Goal: Transaction & Acquisition: Purchase product/service

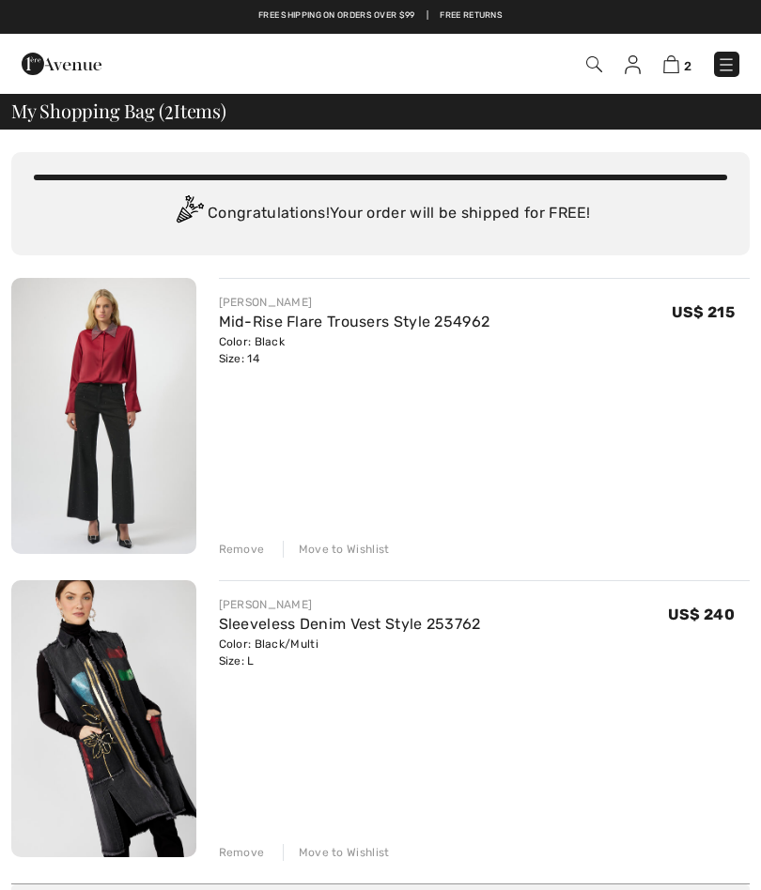
click at [230, 555] on div "Remove" at bounding box center [242, 549] width 46 height 17
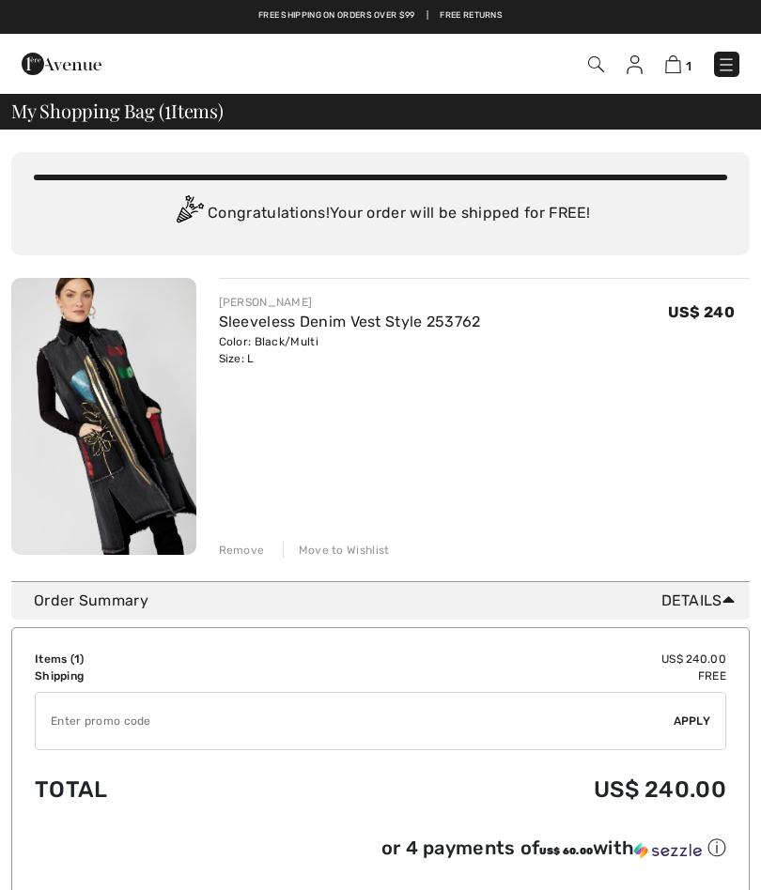
click at [232, 553] on div "Remove" at bounding box center [242, 550] width 46 height 17
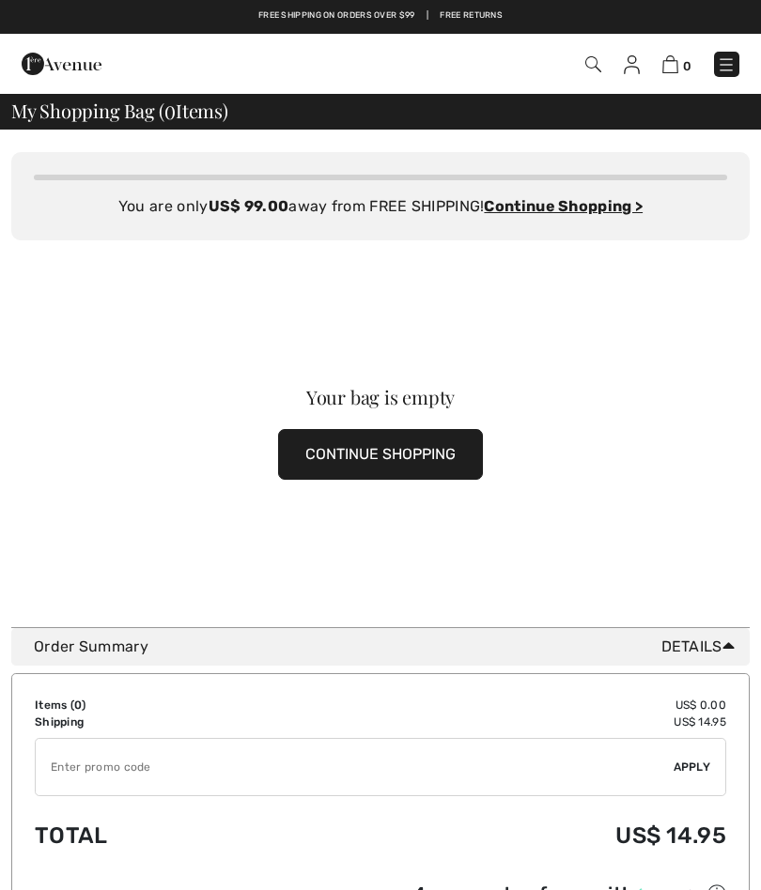
click at [426, 456] on button "CONTINUE SHOPPING" at bounding box center [380, 454] width 205 height 51
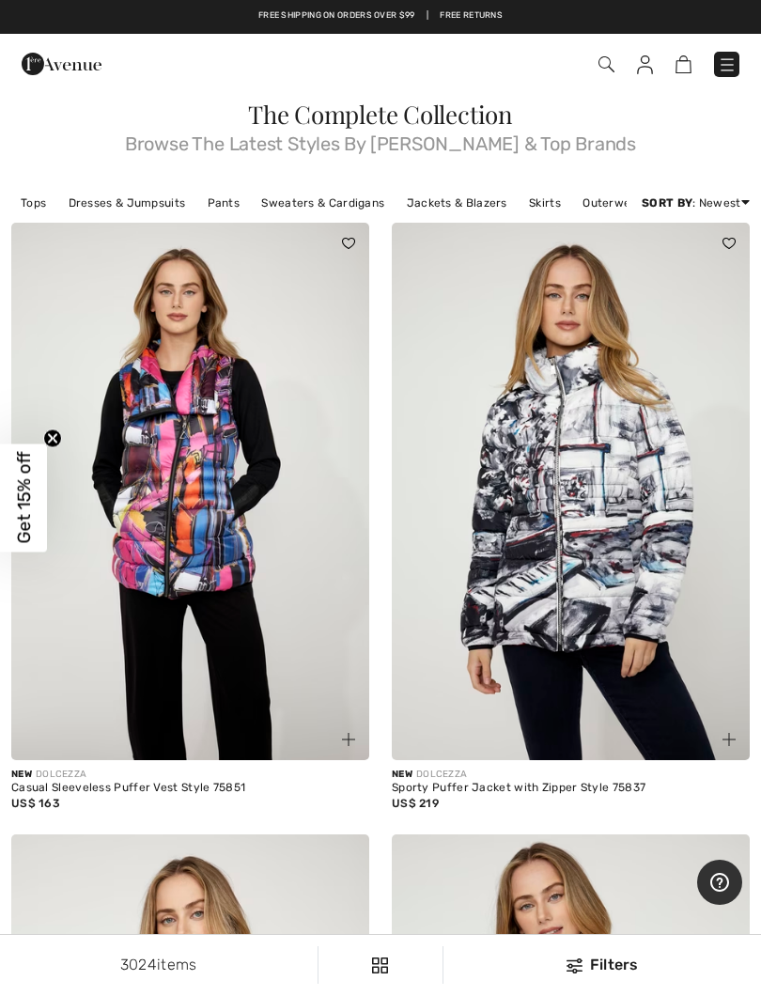
scroll to position [90, 0]
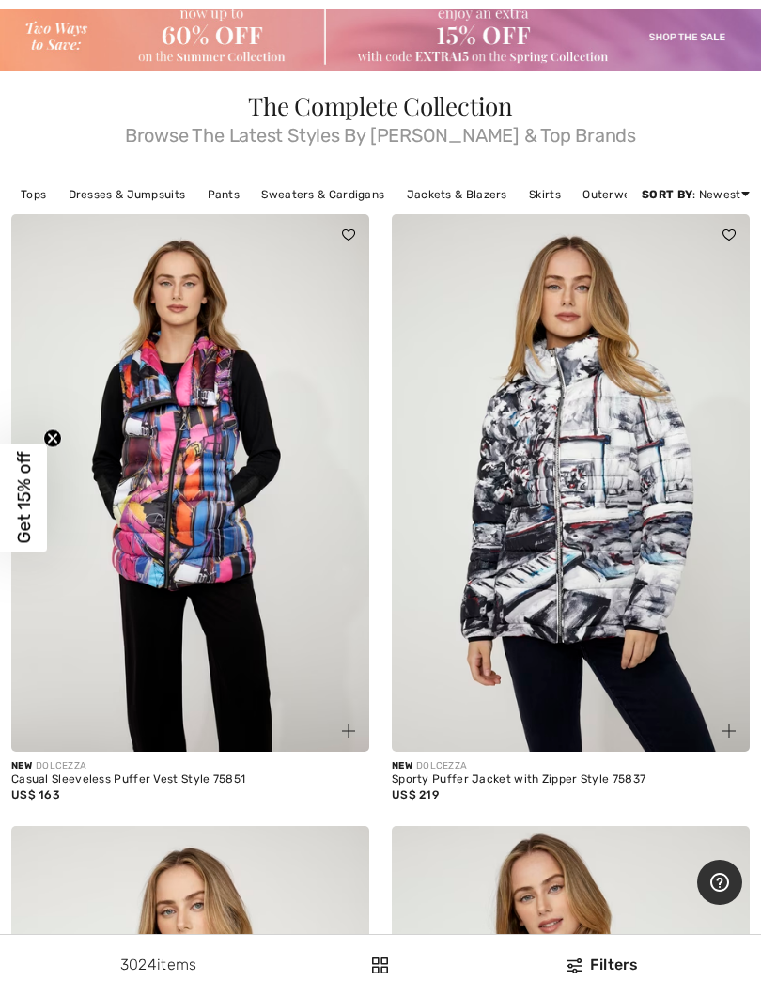
click at [31, 189] on link "Tops" at bounding box center [33, 194] width 44 height 24
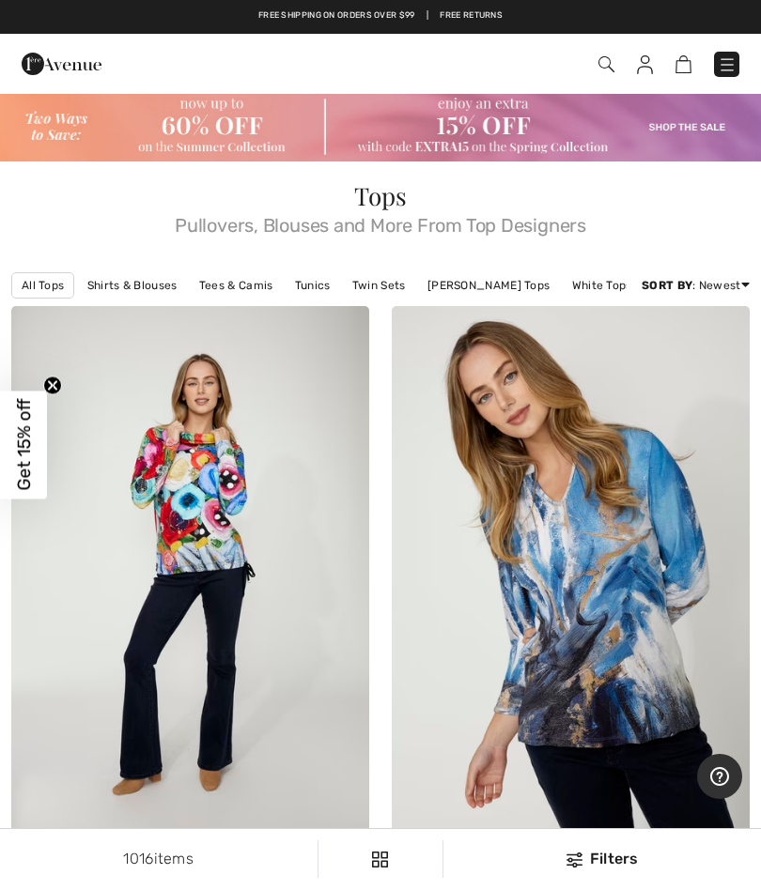
click at [594, 61] on span at bounding box center [536, 64] width 407 height 25
click at [607, 64] on img at bounding box center [606, 64] width 16 height 16
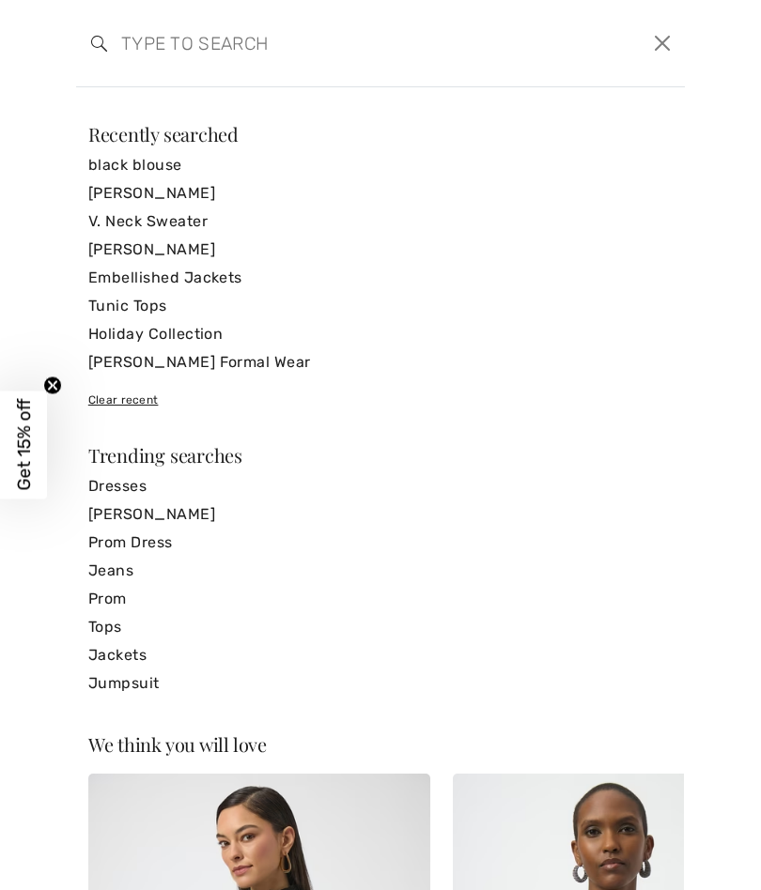
click at [197, 34] on input "search" at bounding box center [315, 43] width 417 height 56
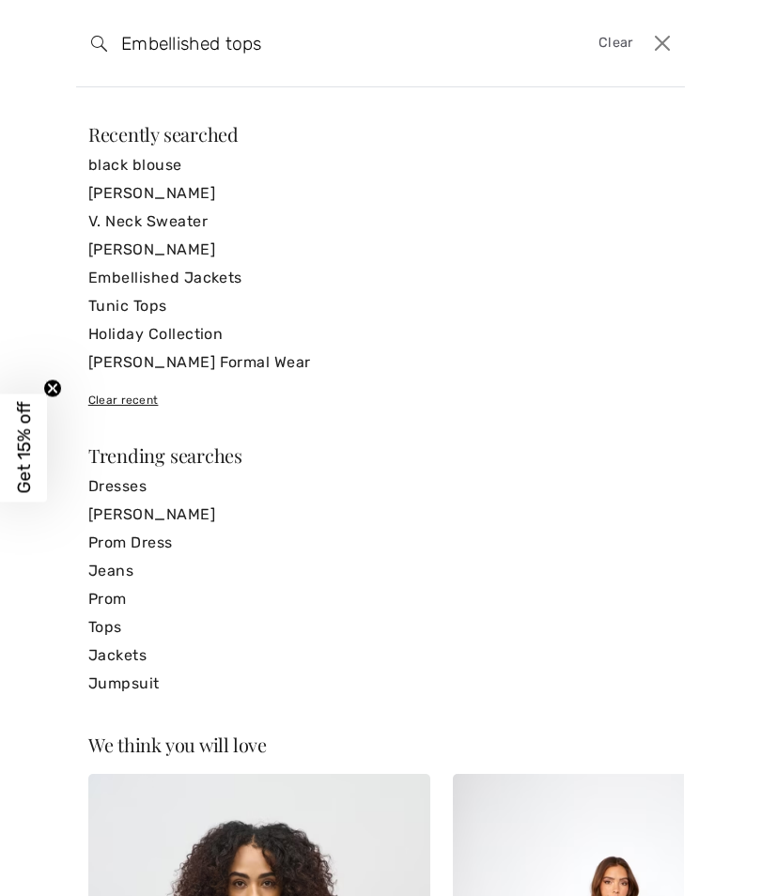
type input "Embellished tops"
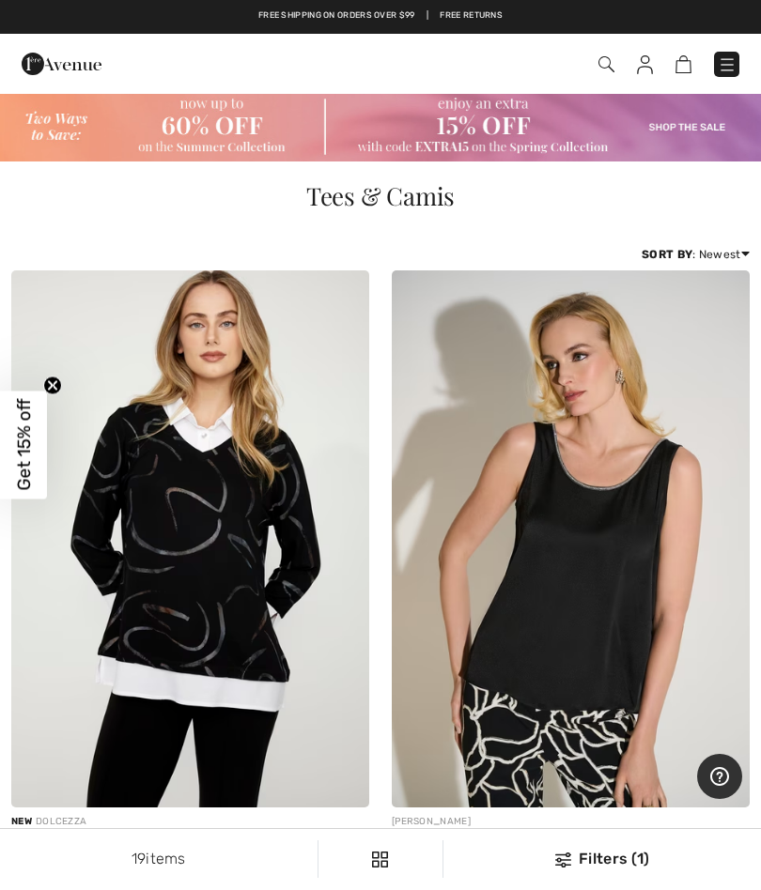
click at [604, 60] on img at bounding box center [606, 64] width 16 height 16
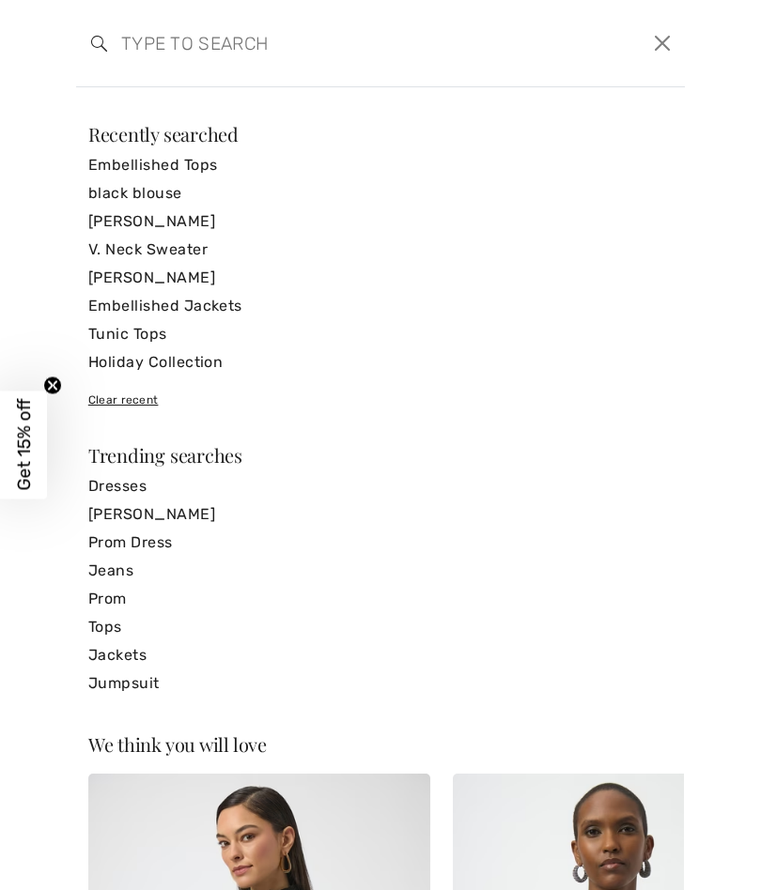
click at [198, 39] on input "search" at bounding box center [315, 43] width 417 height 56
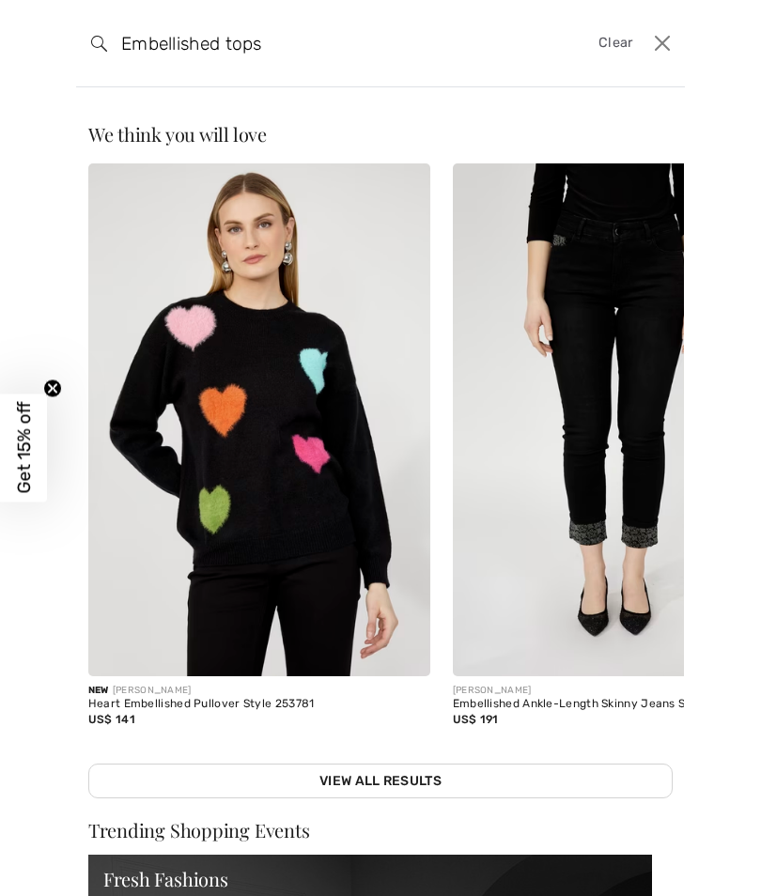
type input "Embellished tops"
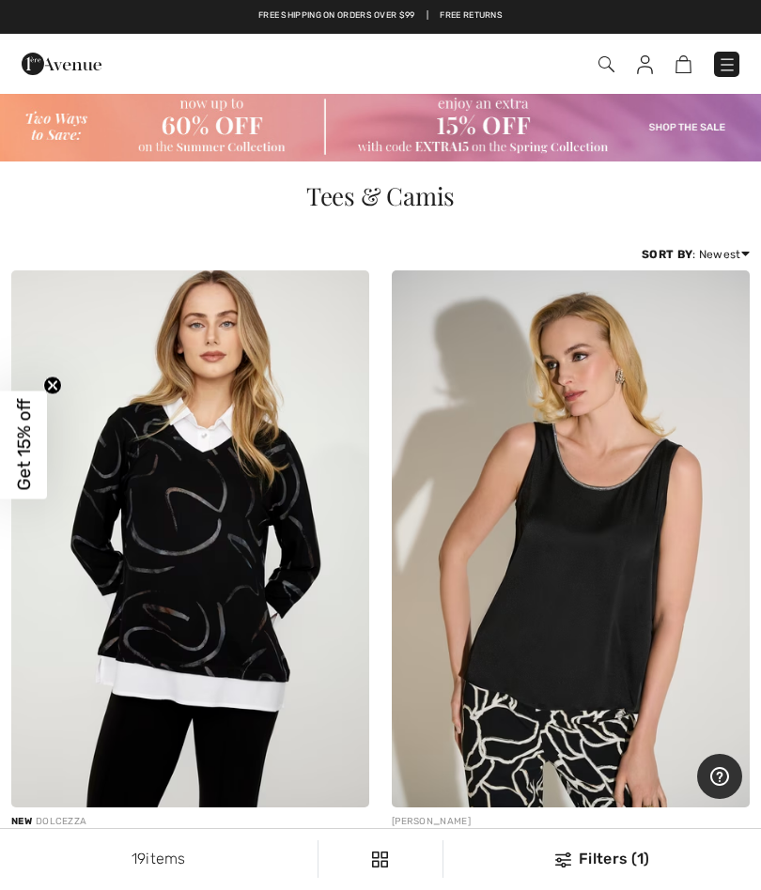
click at [725, 69] on img at bounding box center [727, 64] width 19 height 19
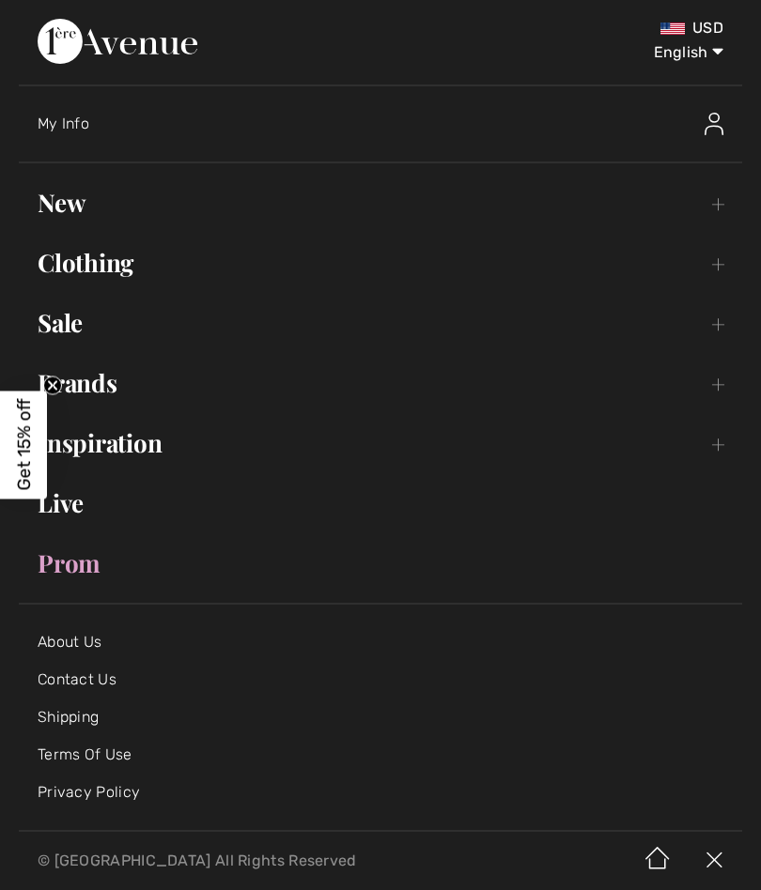
click at [108, 260] on link "Clothing Toggle submenu" at bounding box center [380, 262] width 723 height 41
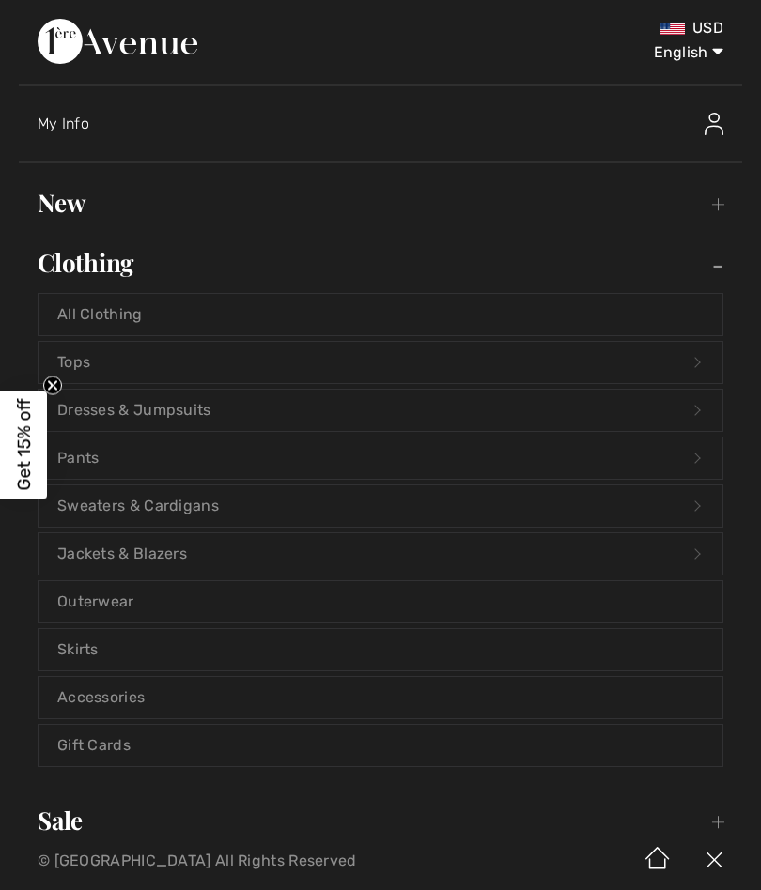
click at [201, 534] on link "Jackets & Blazers Open submenu" at bounding box center [381, 554] width 684 height 41
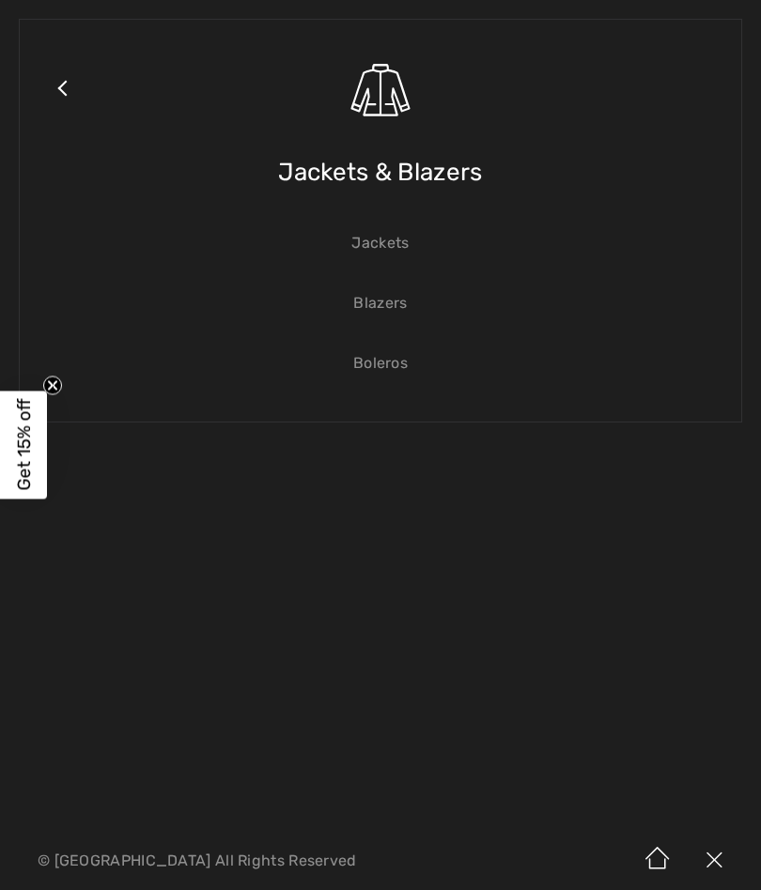
click at [397, 246] on link "Jackets" at bounding box center [381, 243] width 684 height 41
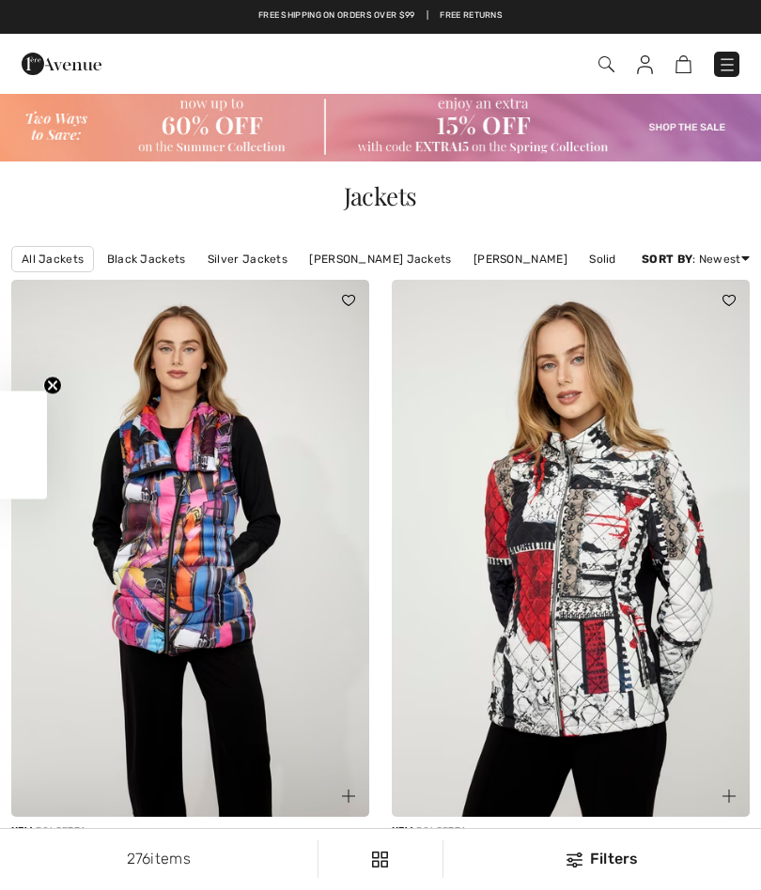
checkbox input "true"
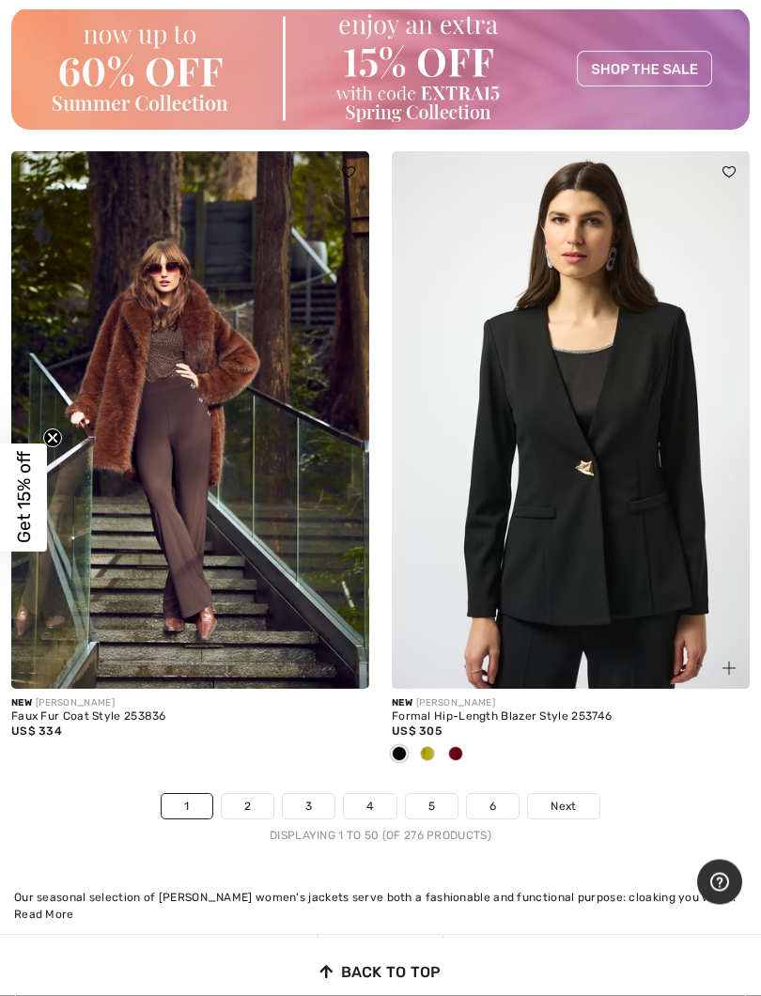
scroll to position [15529, 0]
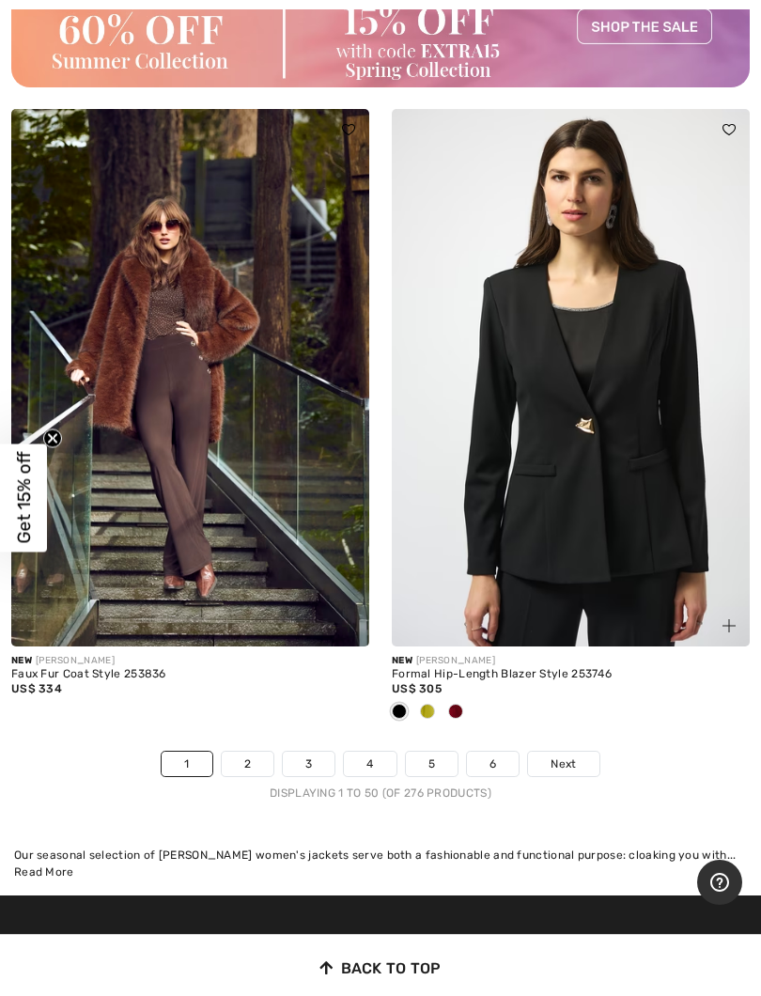
click at [581, 751] on link "Next" at bounding box center [563, 763] width 70 height 24
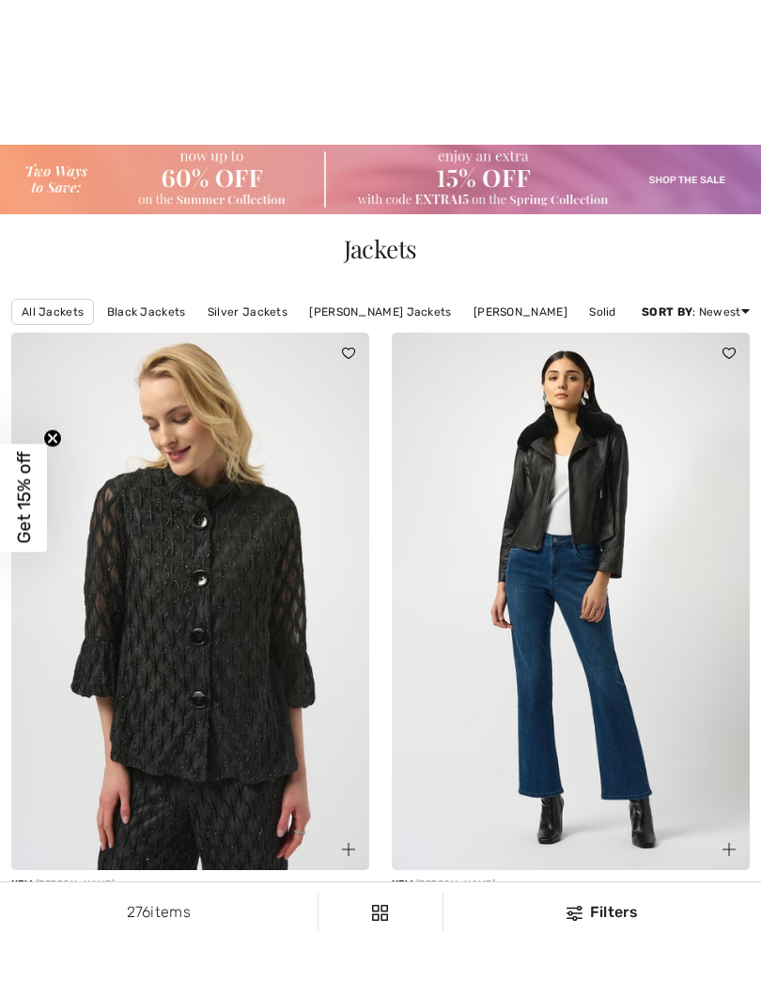
scroll to position [243, 0]
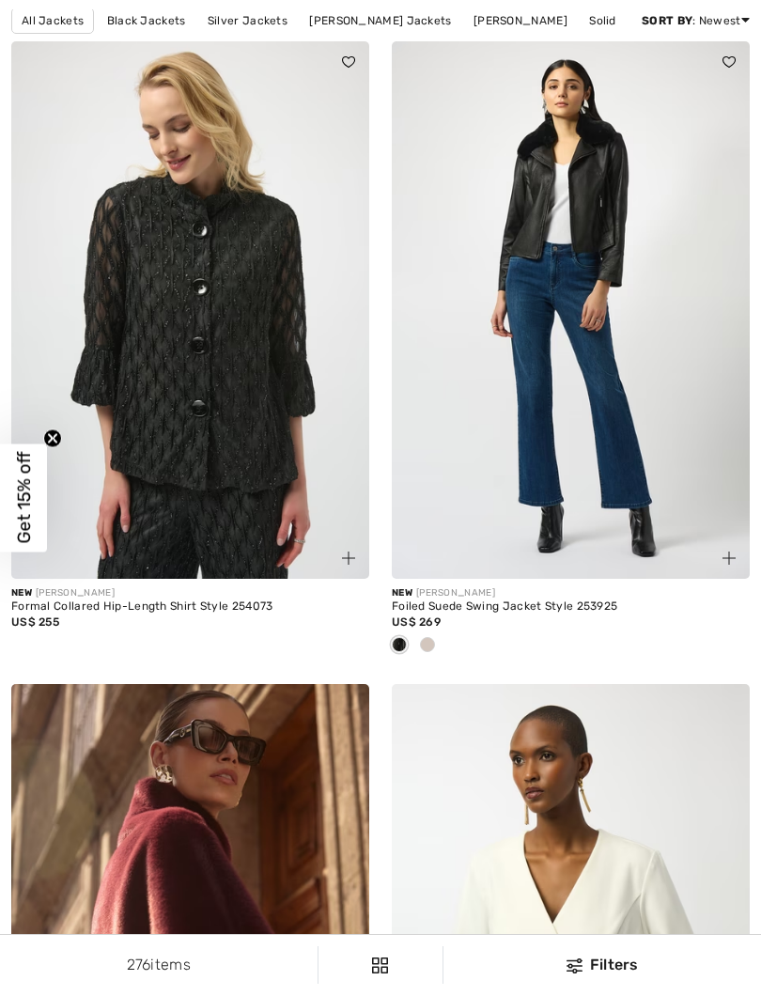
checkbox input "true"
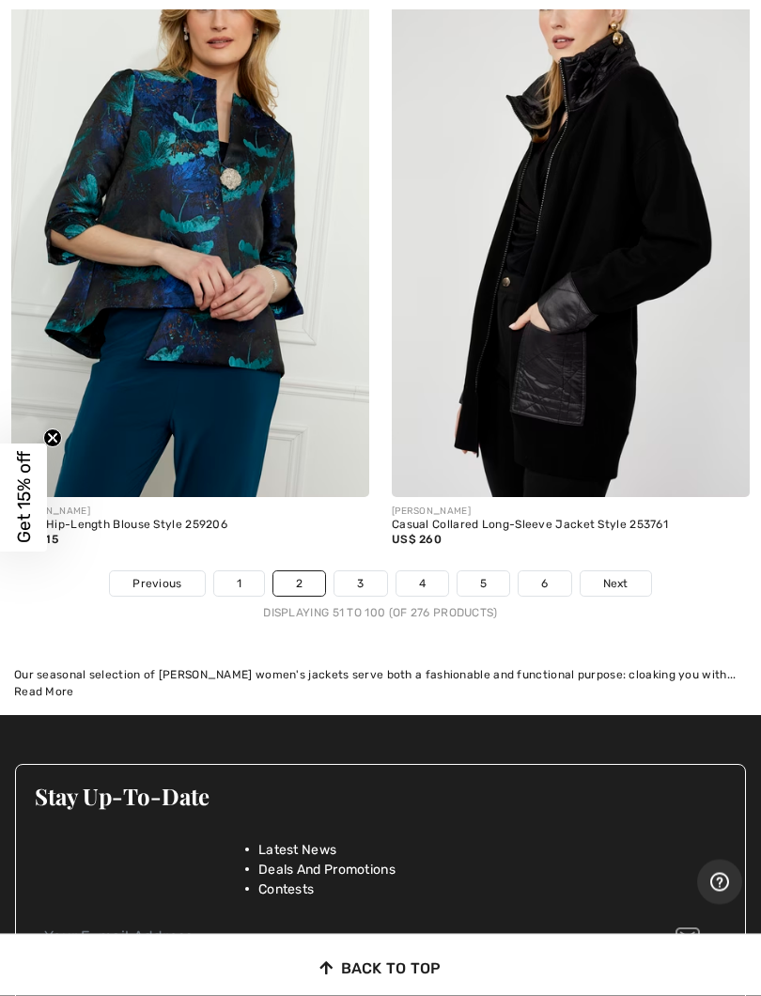
scroll to position [15833, 0]
click at [616, 575] on span "Next" at bounding box center [615, 583] width 25 height 17
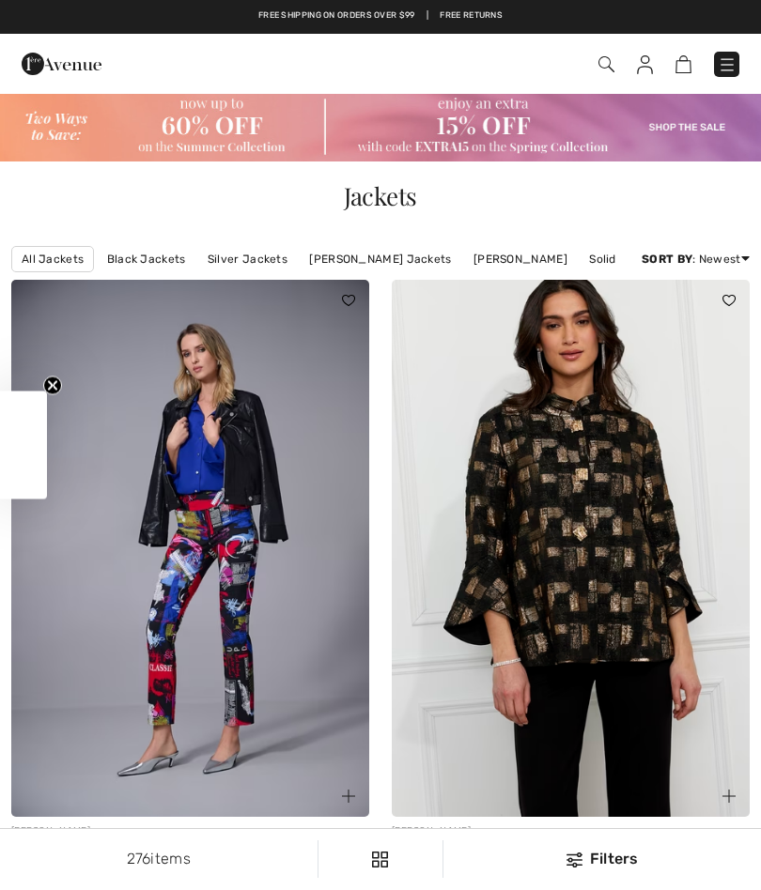
checkbox input "true"
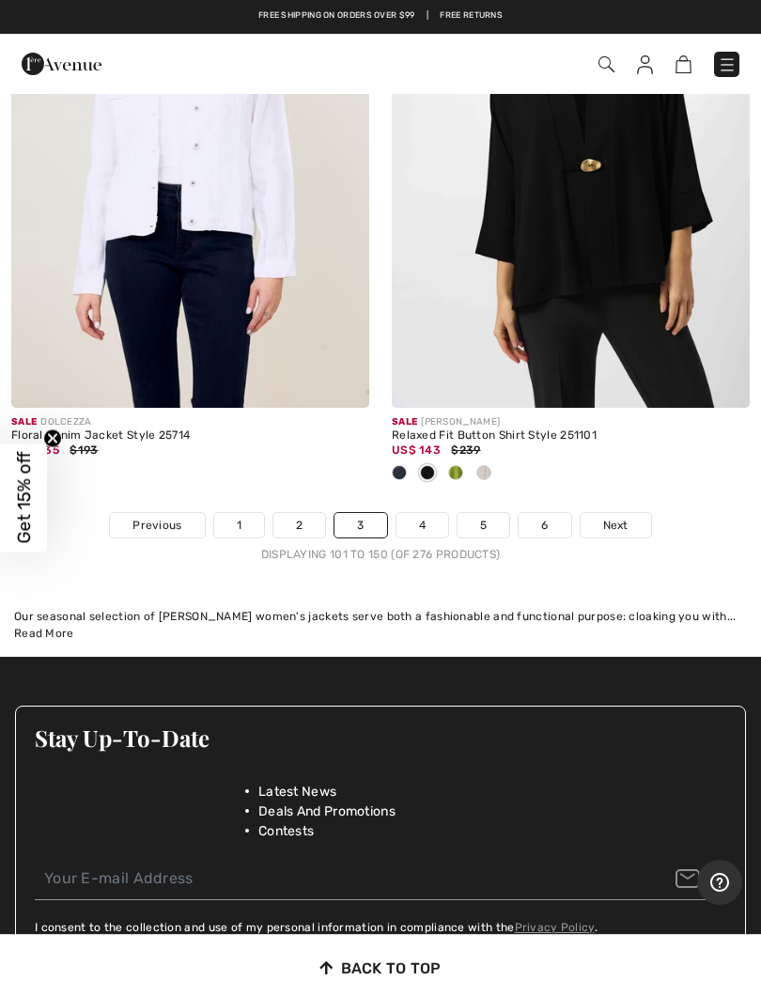
scroll to position [15796, 0]
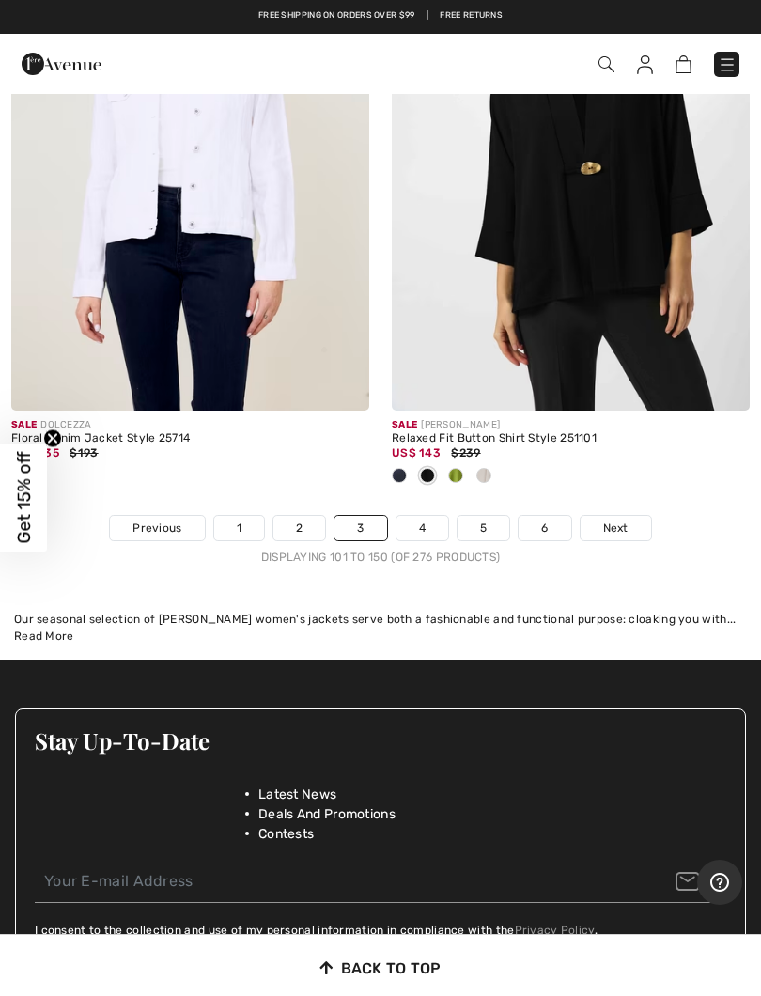
click at [616, 519] on span "Next" at bounding box center [615, 527] width 25 height 17
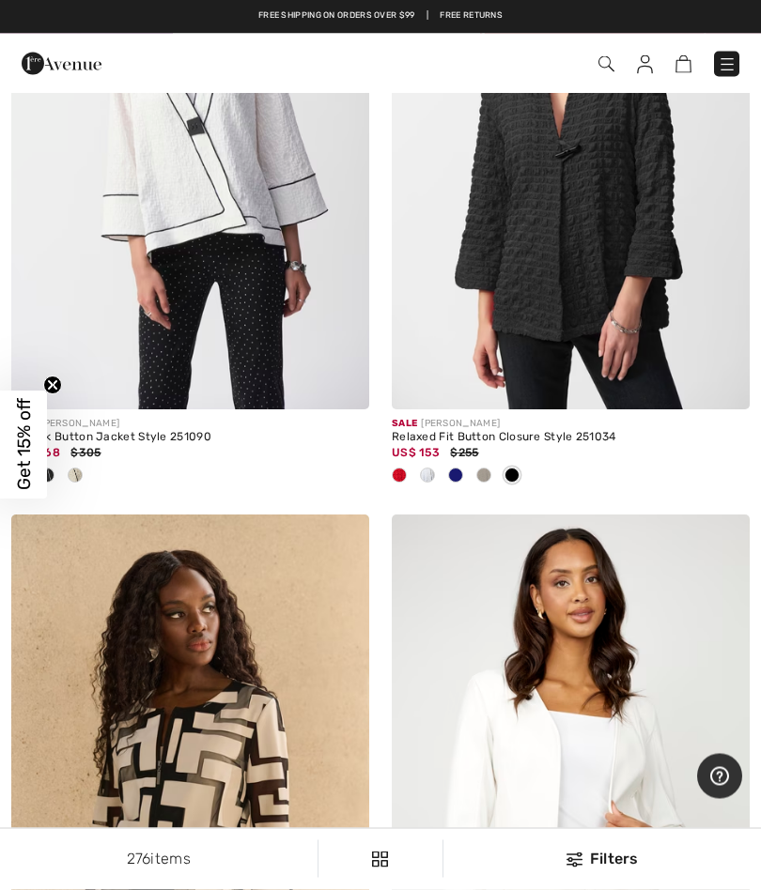
scroll to position [408, 0]
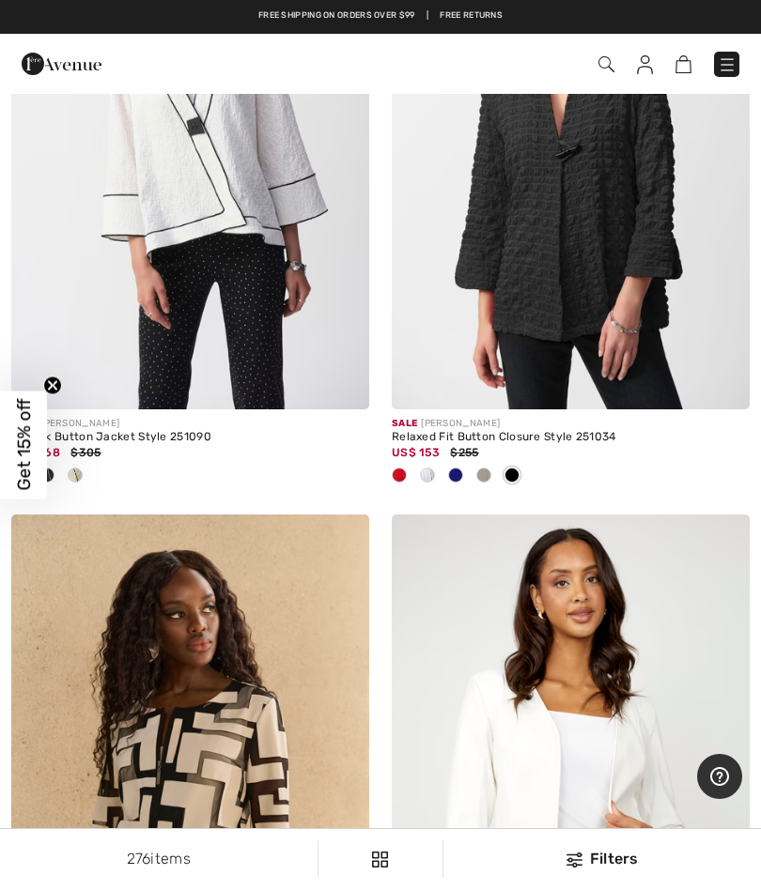
click at [735, 52] on link at bounding box center [726, 64] width 25 height 25
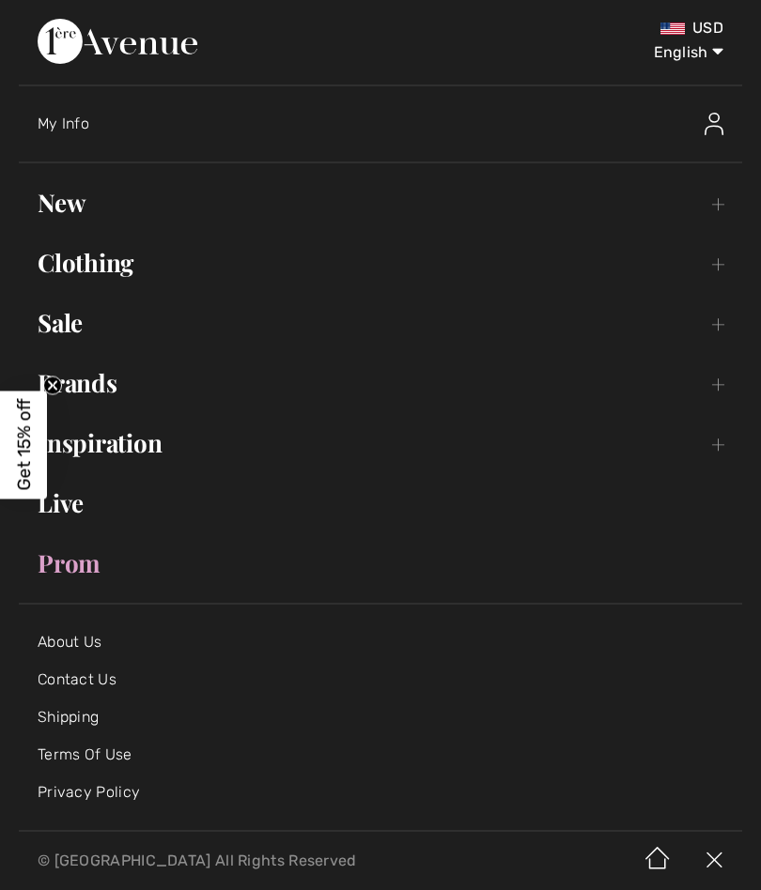
scroll to position [0, 0]
click at [717, 197] on link "New Toggle submenu" at bounding box center [380, 202] width 723 height 41
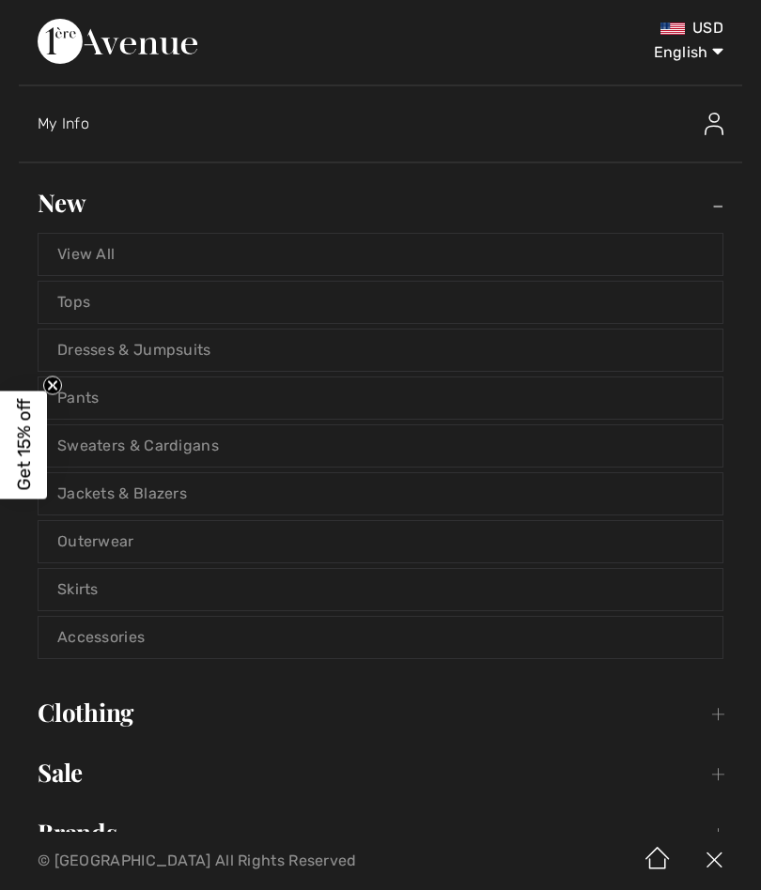
click at [177, 483] on link "Jackets & Blazers" at bounding box center [381, 493] width 684 height 41
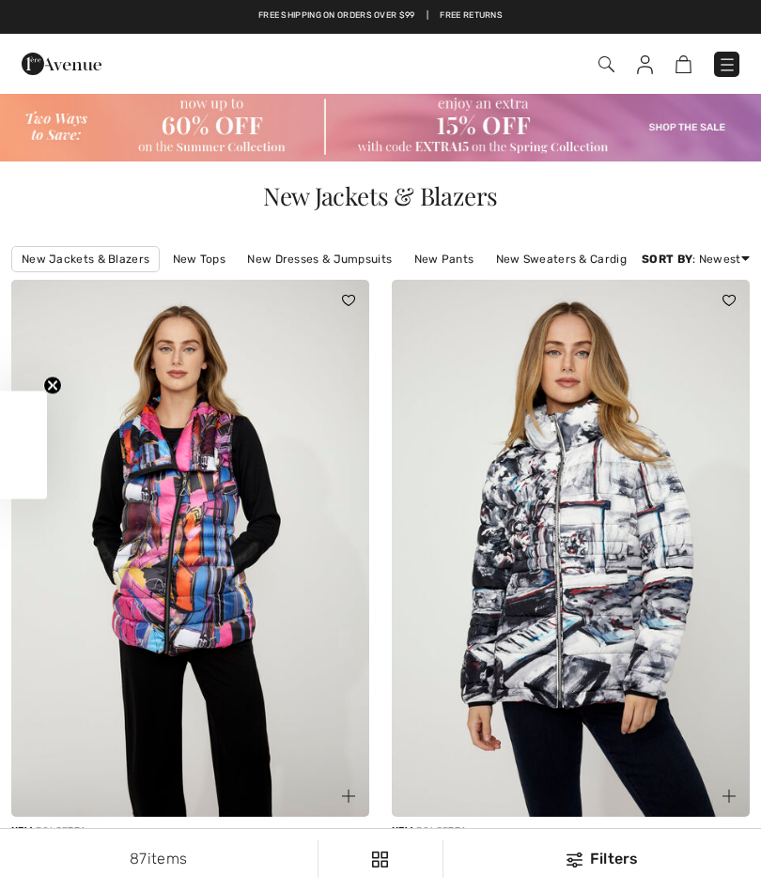
checkbox input "true"
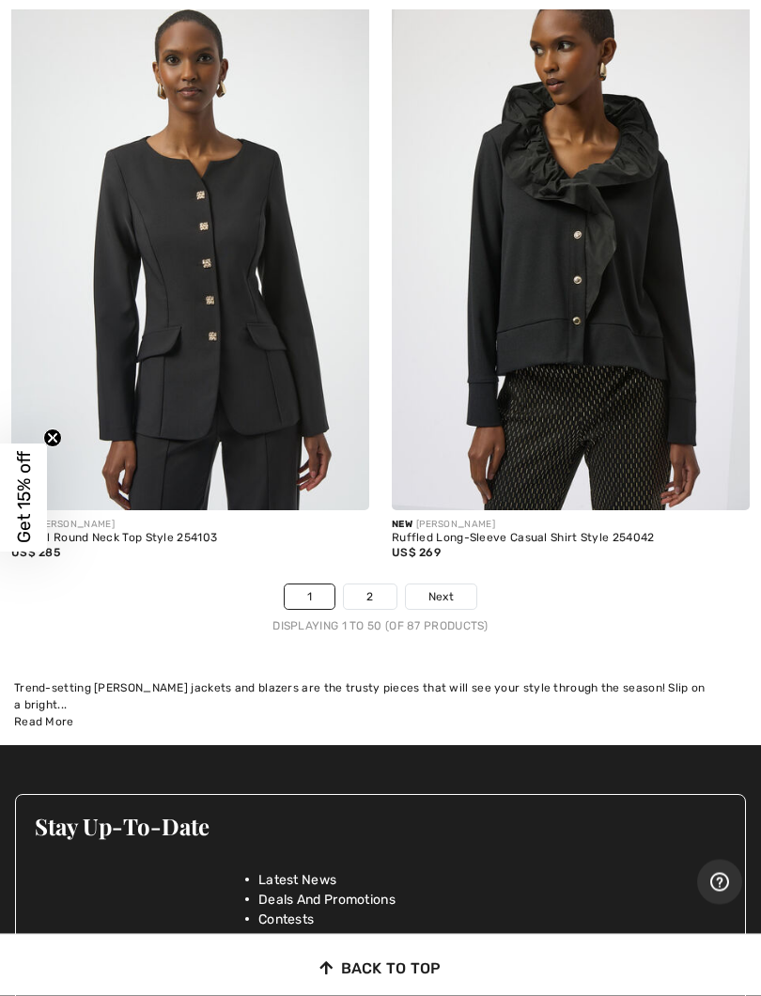
scroll to position [15684, 0]
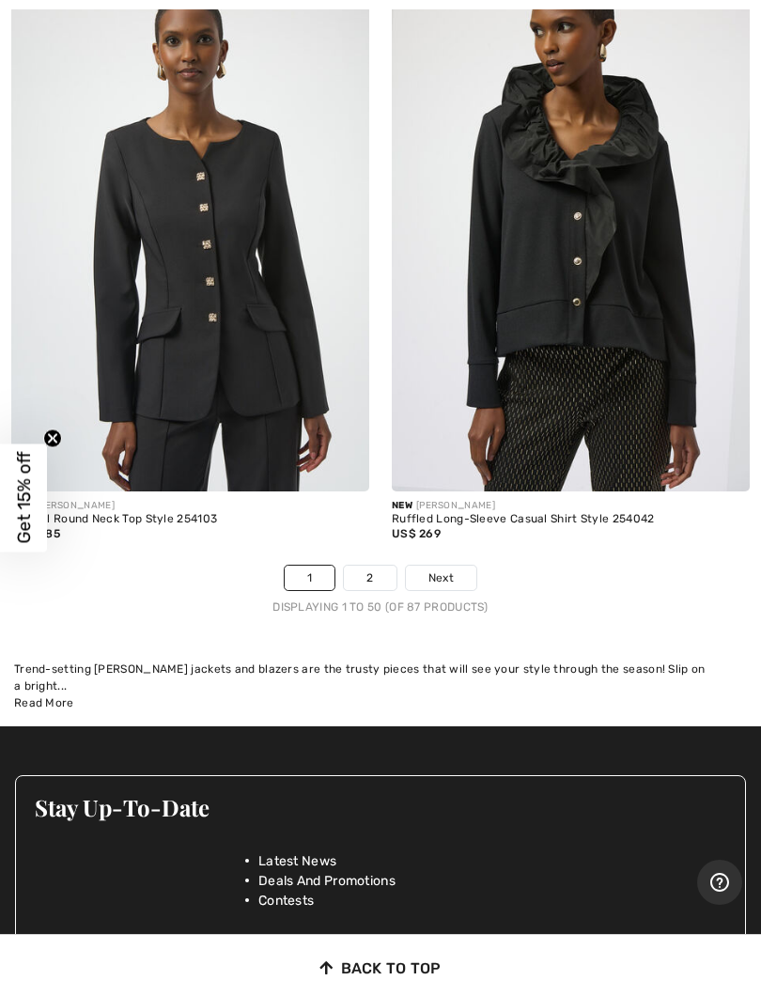
click at [441, 569] on span "Next" at bounding box center [440, 577] width 25 height 17
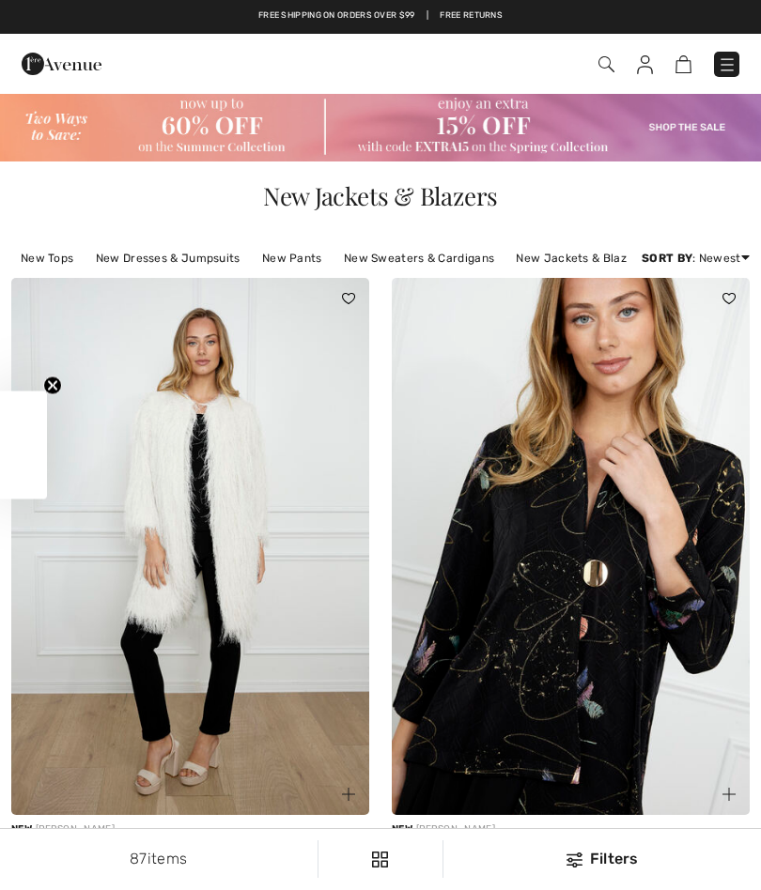
checkbox input "true"
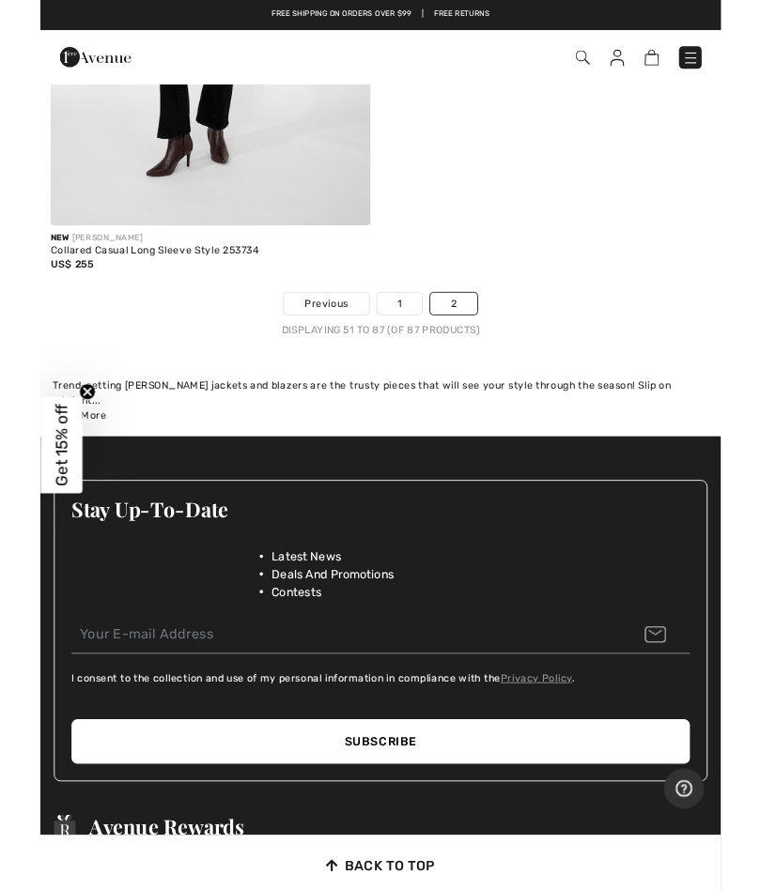
scroll to position [12167, 0]
